Goal: Information Seeking & Learning: Learn about a topic

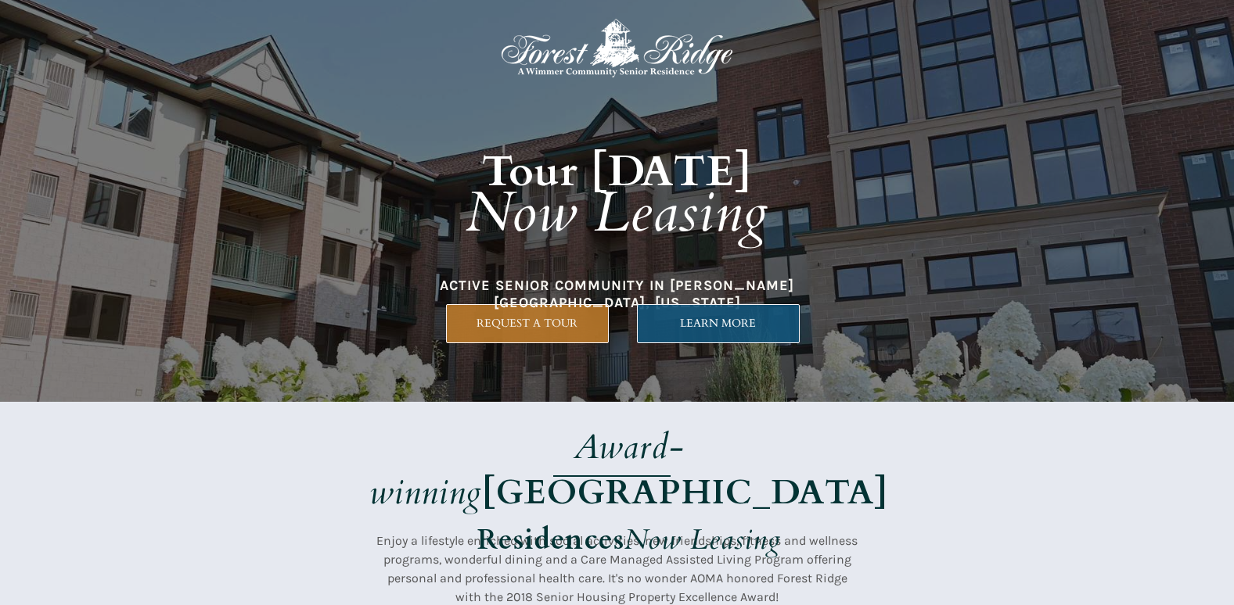
click at [731, 327] on span "LEARN MORE" at bounding box center [718, 323] width 161 height 13
